Goal: Check status: Check status

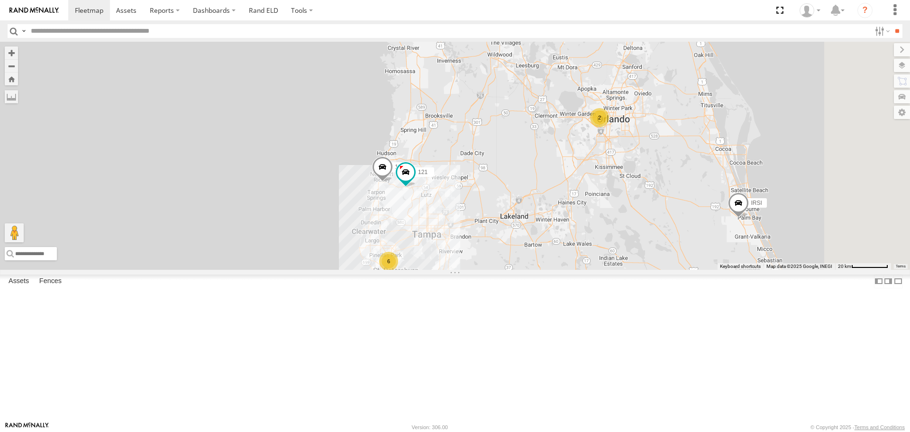
drag, startPoint x: 369, startPoint y: 205, endPoint x: 281, endPoint y: 250, distance: 98.9
click at [282, 250] on div "Unused Tracker [PERSON_NAME] IRSI [PERSON_NAME] [PERSON_NAME] 6 176 2 121" at bounding box center [455, 155] width 910 height 227
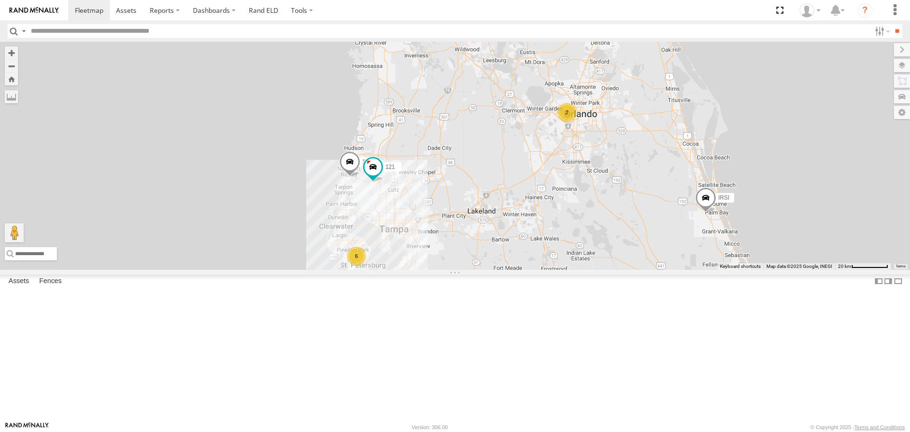
drag, startPoint x: 388, startPoint y: 197, endPoint x: 389, endPoint y: 174, distance: 22.8
click at [389, 176] on div "Unused Tracker [PERSON_NAME] IRSI [PERSON_NAME] [PERSON_NAME] 6 176 2 121" at bounding box center [455, 155] width 910 height 227
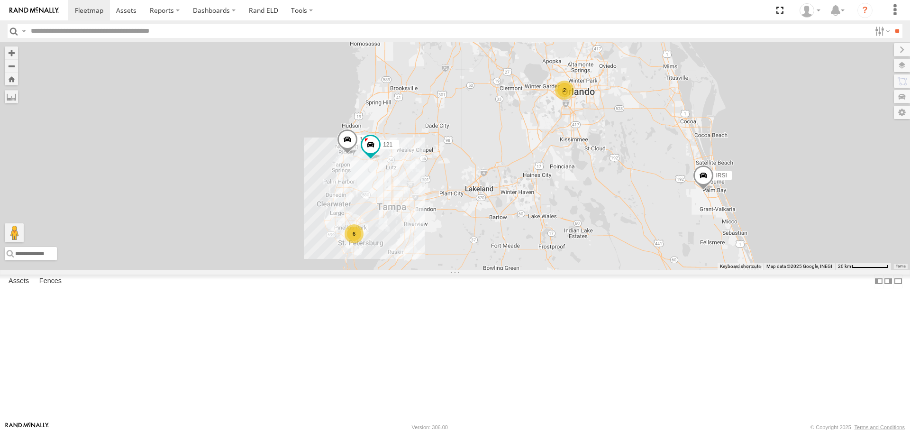
drag, startPoint x: 418, startPoint y: 306, endPoint x: 414, endPoint y: 286, distance: 21.3
click at [414, 269] on div "Unused Tracker [PERSON_NAME] IRSI [PERSON_NAME] [PERSON_NAME] 6 176 2 121" at bounding box center [455, 155] width 910 height 227
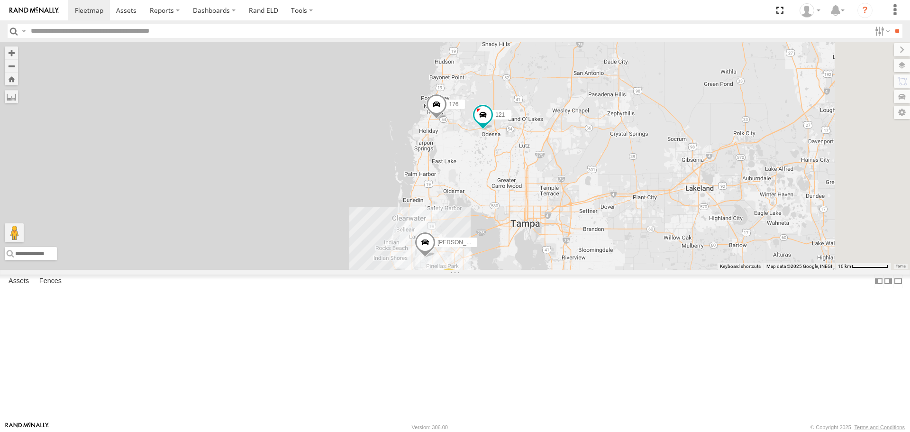
drag, startPoint x: 412, startPoint y: 227, endPoint x: 392, endPoint y: 233, distance: 20.2
click at [393, 233] on div "Unused Tracker [PERSON_NAME] IRSI [PERSON_NAME] [PERSON_NAME] 176 121 5 [PERSON…" at bounding box center [455, 155] width 910 height 227
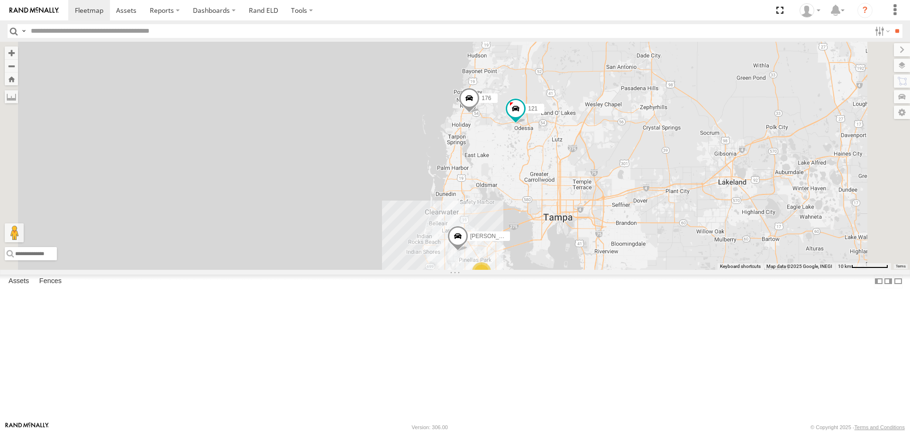
drag, startPoint x: 442, startPoint y: 311, endPoint x: 433, endPoint y: 251, distance: 61.2
click at [433, 254] on div "Unused Tracker [PERSON_NAME] IRSI [PERSON_NAME] [PERSON_NAME] 176 121 [PERSON_N…" at bounding box center [455, 155] width 910 height 227
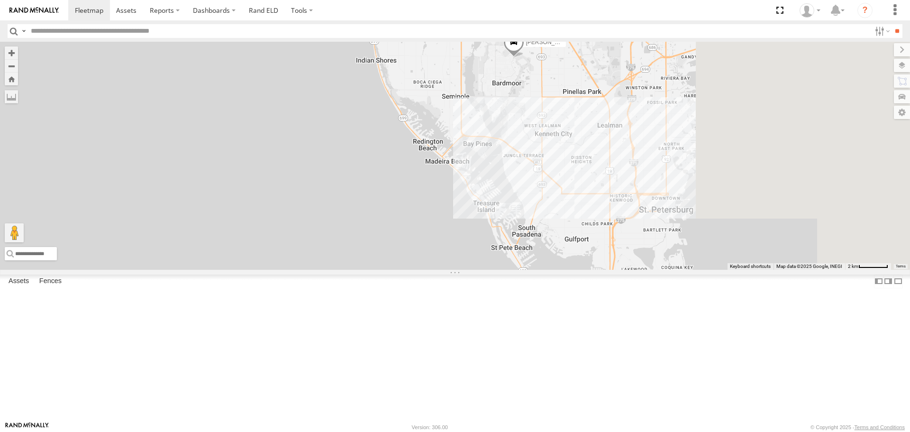
drag, startPoint x: 584, startPoint y: 262, endPoint x: 246, endPoint y: 281, distance: 338.7
click at [250, 269] on div "Unused Tracker [PERSON_NAME] IRSI [PERSON_NAME] [PERSON_NAME] 176 121 [PERSON_N…" at bounding box center [455, 155] width 910 height 227
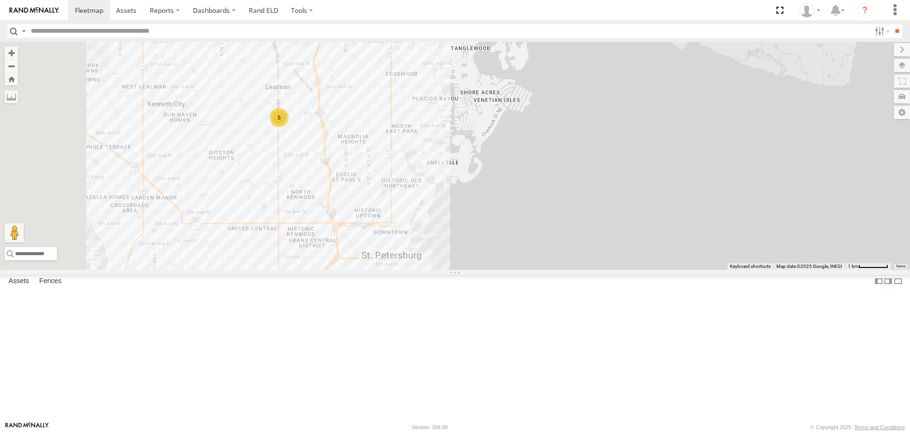
drag, startPoint x: 406, startPoint y: 261, endPoint x: 522, endPoint y: 244, distance: 116.3
click at [513, 255] on div "Unused Tracker [PERSON_NAME] IRSI [PERSON_NAME] [PERSON_NAME] 176 121 [PERSON_N…" at bounding box center [455, 155] width 910 height 227
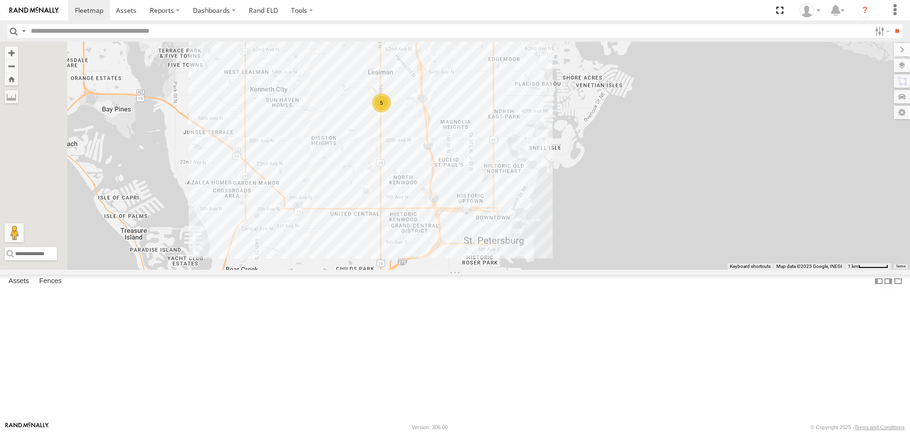
click at [485, 184] on div "Unused Tracker [PERSON_NAME] IRSI [PERSON_NAME] [PERSON_NAME] 176 121 [PERSON_N…" at bounding box center [455, 155] width 910 height 227
click at [391, 112] on div "5" at bounding box center [381, 102] width 19 height 19
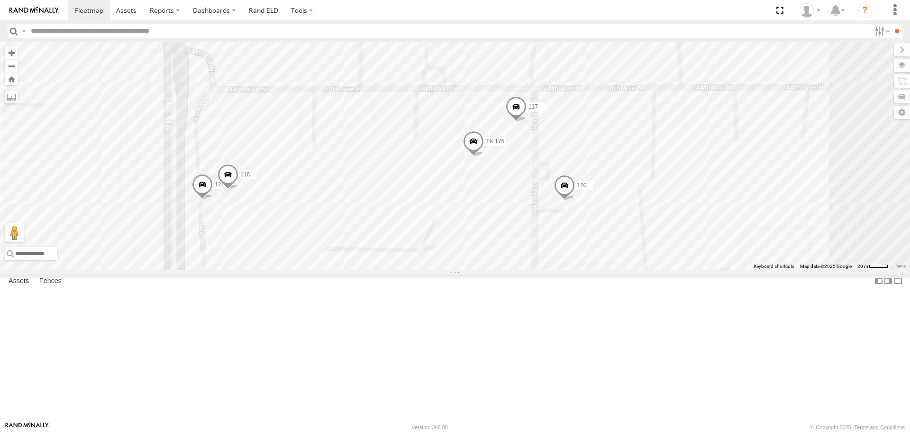
drag, startPoint x: 632, startPoint y: 263, endPoint x: 556, endPoint y: 269, distance: 76.0
click at [558, 269] on div "Unused Tracker [PERSON_NAME] IRSI [PERSON_NAME] [PERSON_NAME] 176 121 [PERSON_N…" at bounding box center [455, 155] width 910 height 227
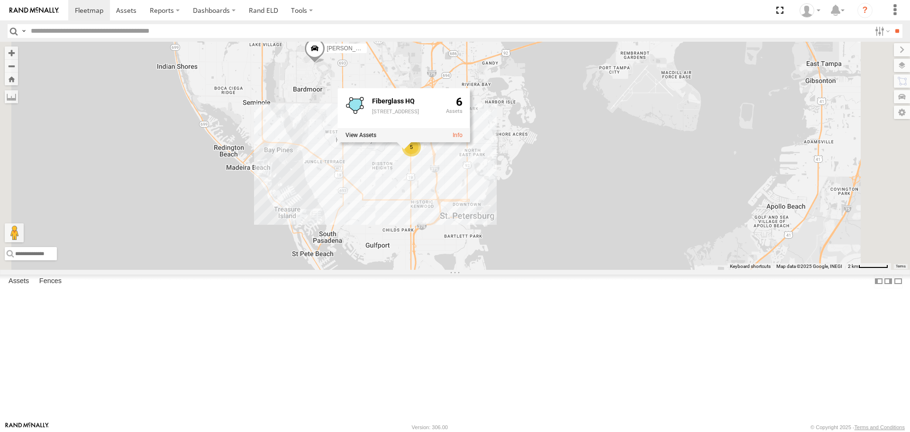
drag, startPoint x: 396, startPoint y: 177, endPoint x: 376, endPoint y: 258, distance: 83.3
click at [376, 258] on div "Unused Tracker [PERSON_NAME] IRSI [PERSON_NAME] [PERSON_NAME] 176 121 [PERSON_N…" at bounding box center [455, 155] width 910 height 227
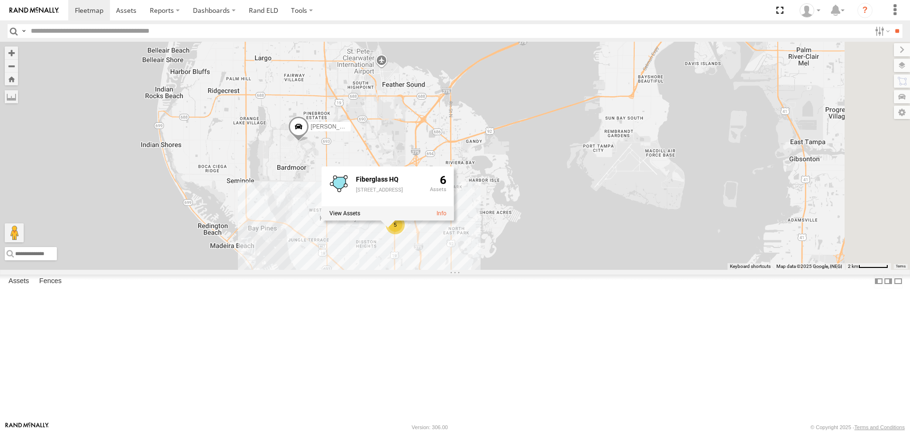
click at [597, 180] on div "Unused Tracker [PERSON_NAME] IRSI [PERSON_NAME] [PERSON_NAME] 176 121 [PERSON_N…" at bounding box center [455, 155] width 910 height 227
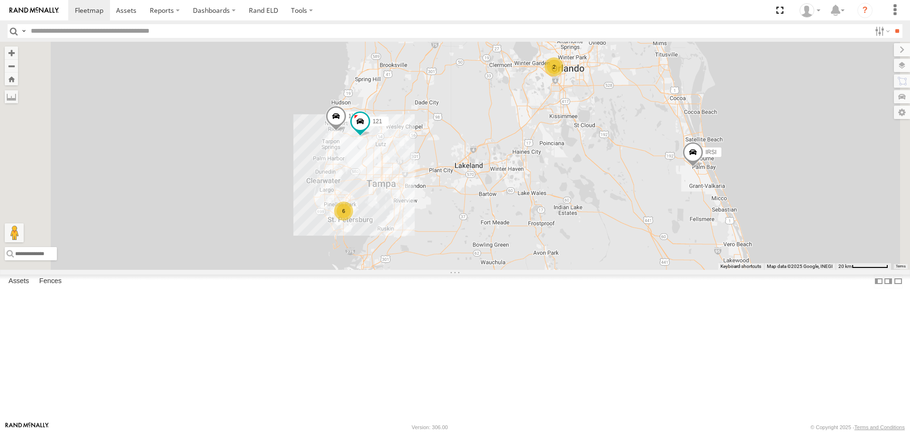
drag, startPoint x: 466, startPoint y: 161, endPoint x: 387, endPoint y: 252, distance: 121.3
click at [395, 256] on div "Unused Tracker [PERSON_NAME] IRSI [PERSON_NAME] [PERSON_NAME] 176 121 6 2" at bounding box center [455, 155] width 910 height 227
